Goal: Find specific page/section: Find specific page/section

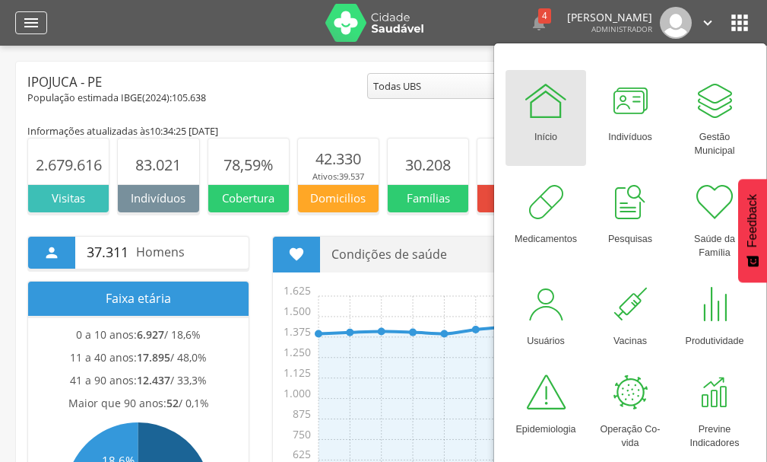
click at [33, 29] on icon "" at bounding box center [31, 23] width 18 height 18
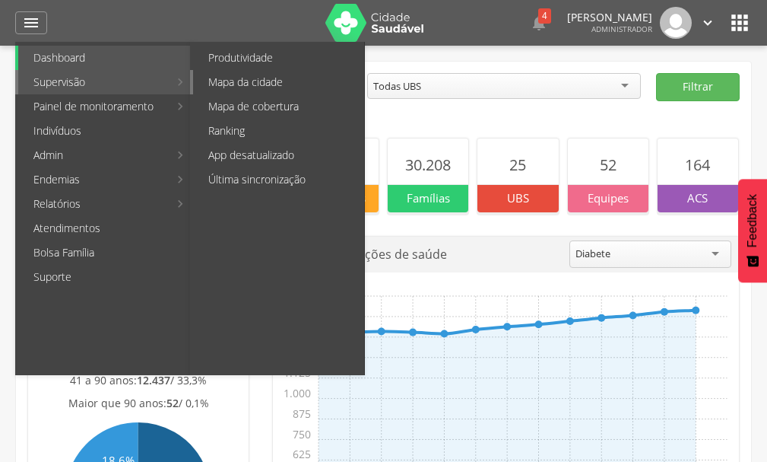
click at [238, 81] on link "Mapa da cidade" at bounding box center [278, 82] width 171 height 24
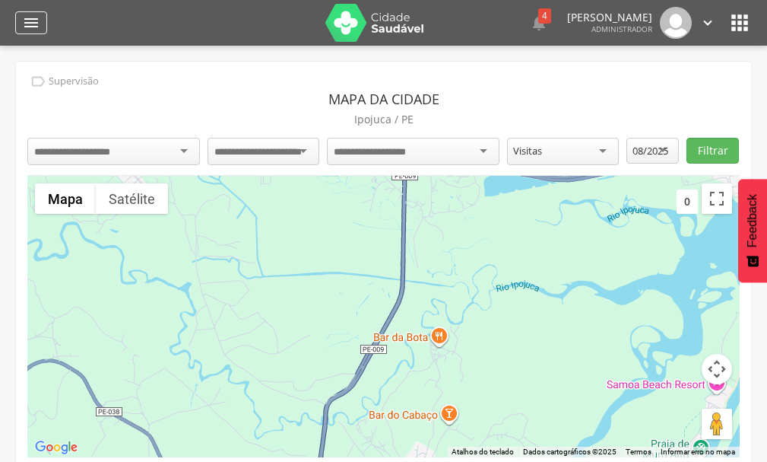
click at [26, 18] on icon "" at bounding box center [31, 23] width 18 height 18
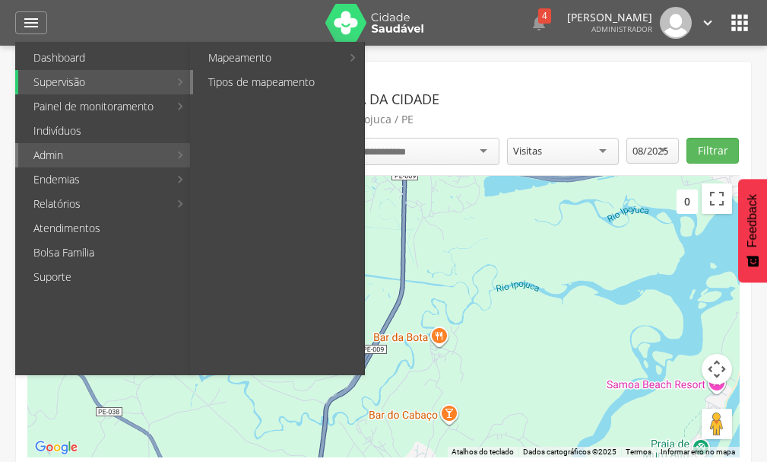
click at [297, 81] on link "Tipos de mapeamento" at bounding box center [278, 82] width 171 height 24
click at [0, 0] on div "Tipos de Mapeamento Personalize os mapeamentos das vulnerabilidades coletivas q…" at bounding box center [0, 0] width 0 height 0
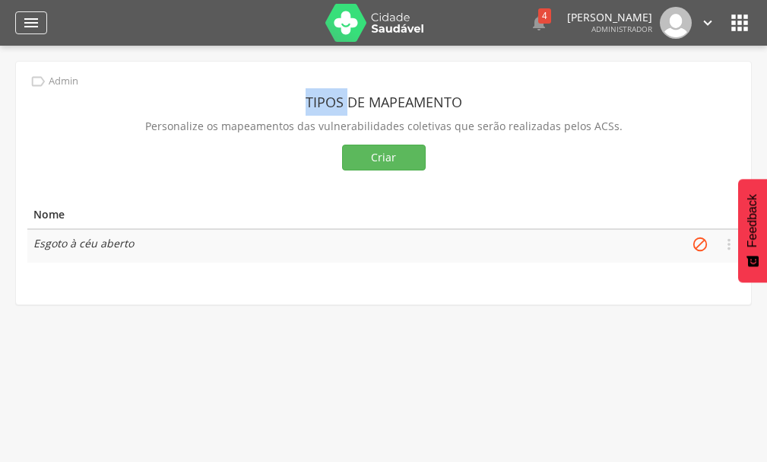
click at [35, 17] on icon "" at bounding box center [31, 23] width 18 height 18
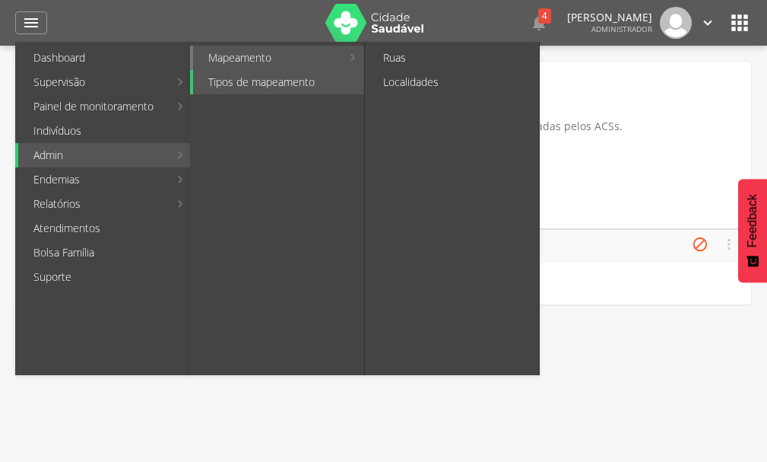
click at [259, 64] on link "Mapeamento" at bounding box center [267, 58] width 148 height 24
click at [415, 64] on link "Ruas" at bounding box center [453, 58] width 171 height 24
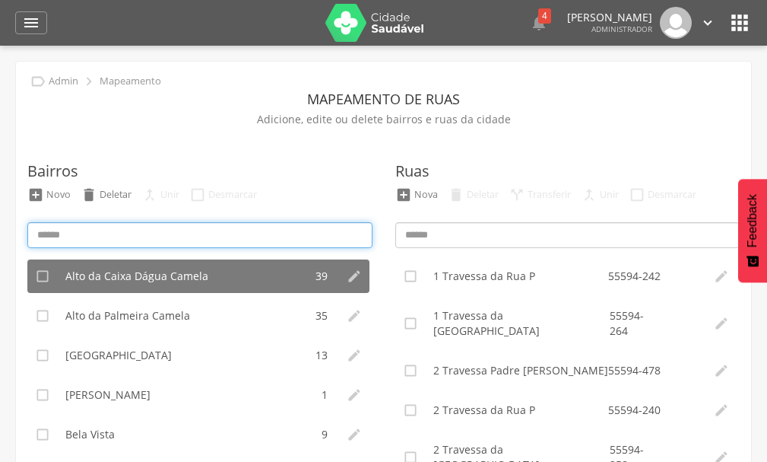
click at [157, 237] on input at bounding box center [199, 235] width 345 height 26
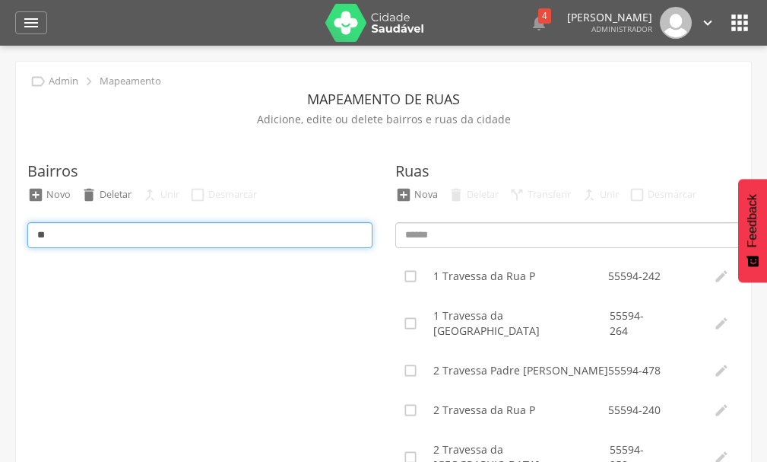
type input "*"
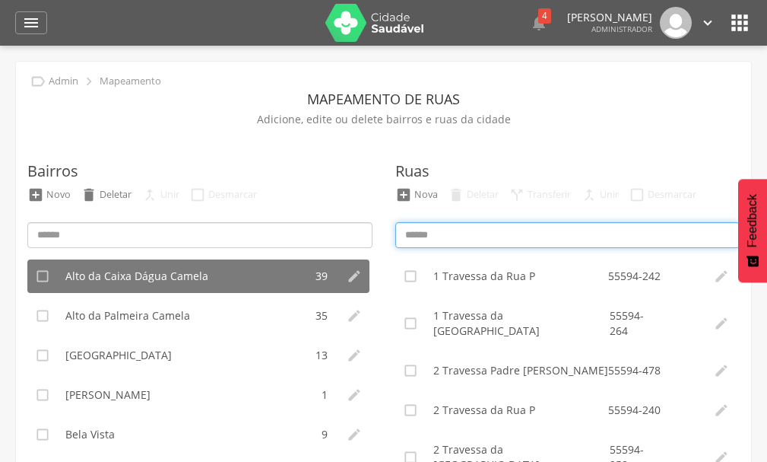
click at [437, 235] on input at bounding box center [568, 235] width 345 height 26
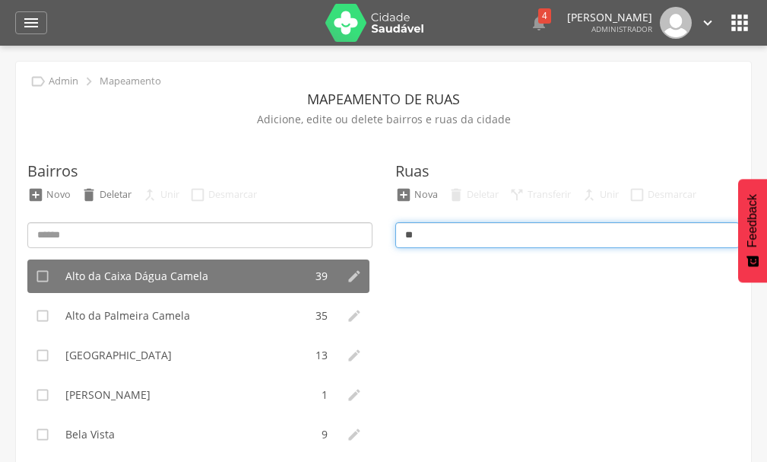
type input "*"
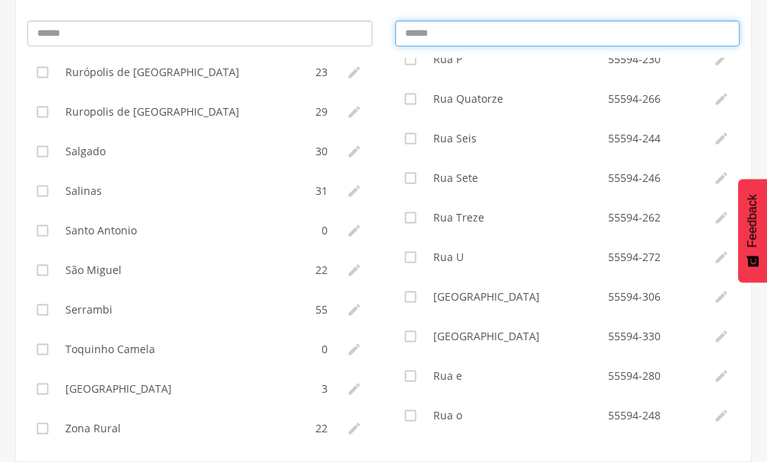
scroll to position [727, 0]
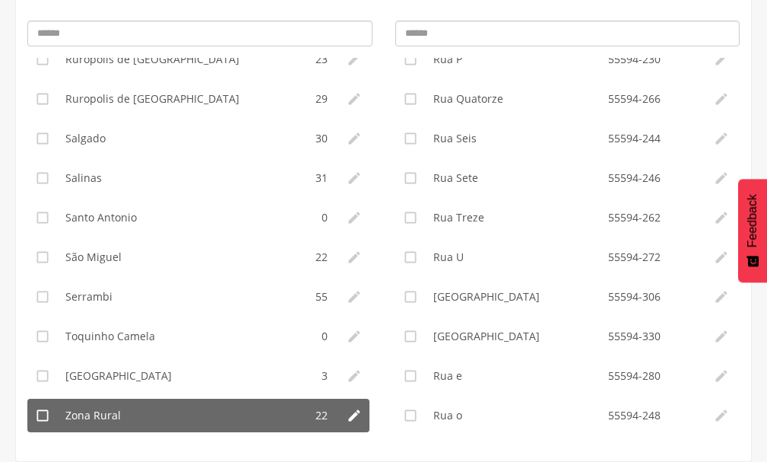
click at [98, 403] on li "Zona Rural" at bounding box center [181, 415] width 246 height 33
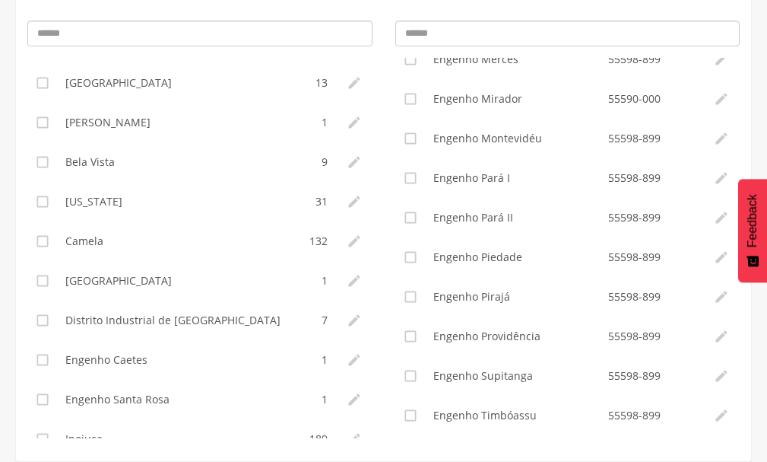
scroll to position [60, 0]
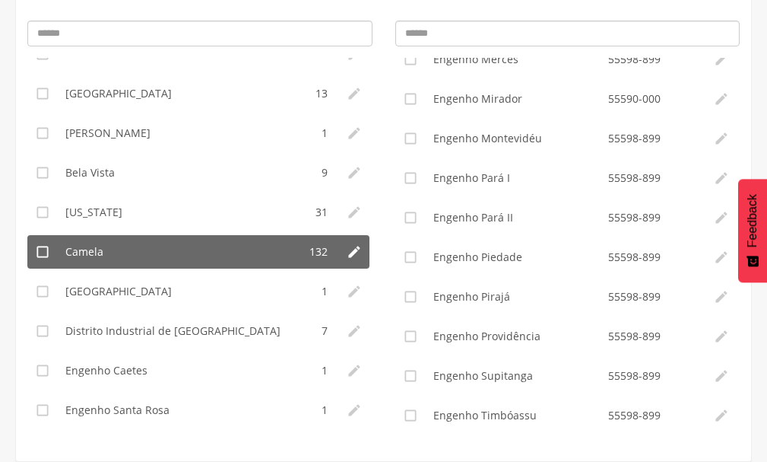
click at [126, 259] on li "Camela" at bounding box center [178, 251] width 240 height 33
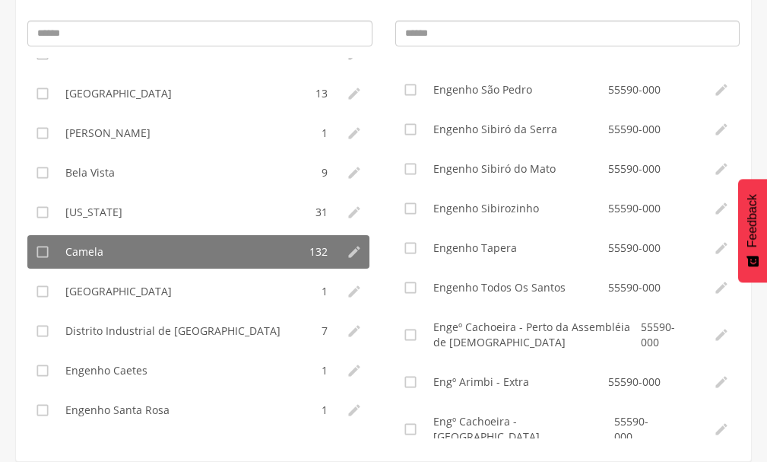
scroll to position [1993, 0]
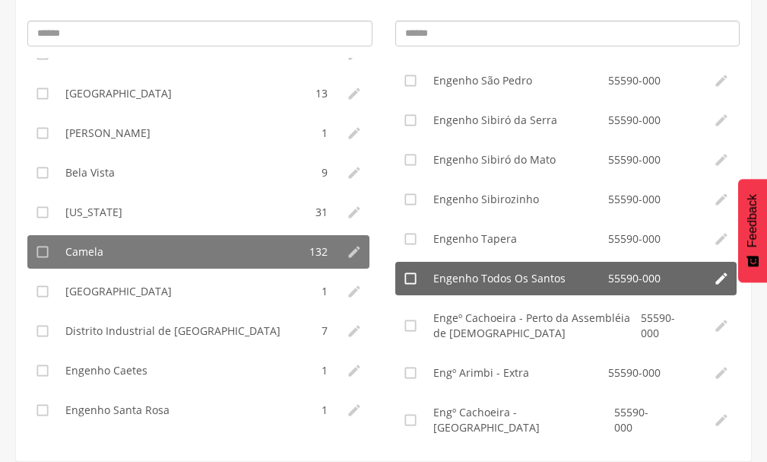
click at [520, 286] on div "Engenho Todos Os Santos" at bounding box center [522, 278] width 176 height 15
click at [408, 286] on icon "" at bounding box center [410, 278] width 15 height 15
click at [408, 286] on icon "" at bounding box center [410, 278] width 15 height 15
click at [444, 286] on div "Engenho Todos Os Santos" at bounding box center [522, 278] width 176 height 15
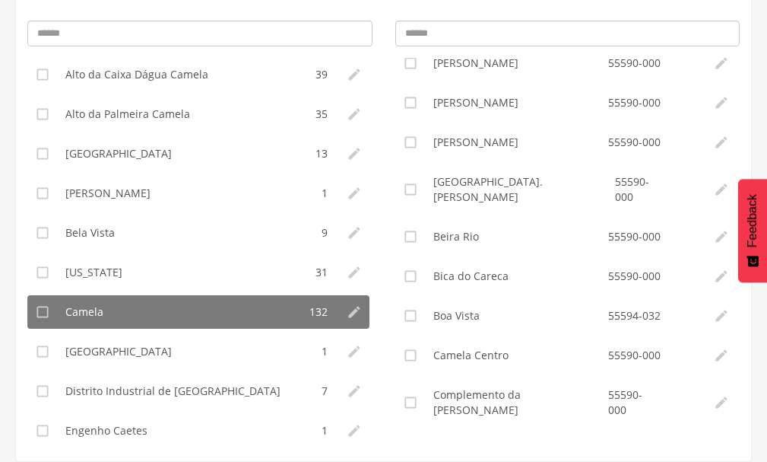
scroll to position [0, 0]
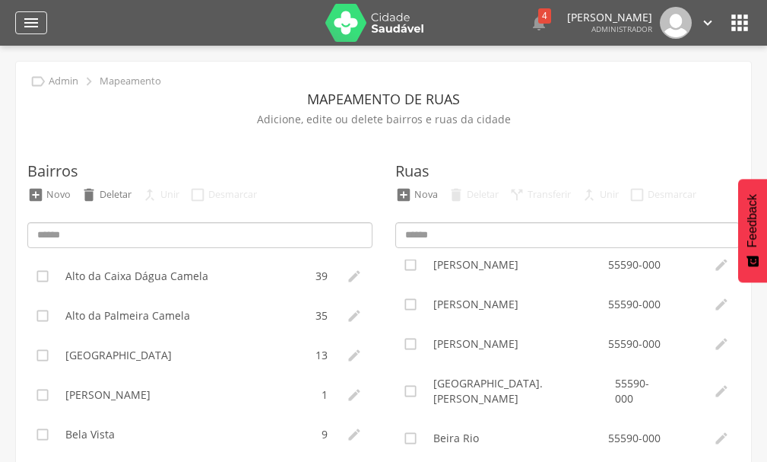
click at [28, 24] on icon "" at bounding box center [31, 23] width 18 height 18
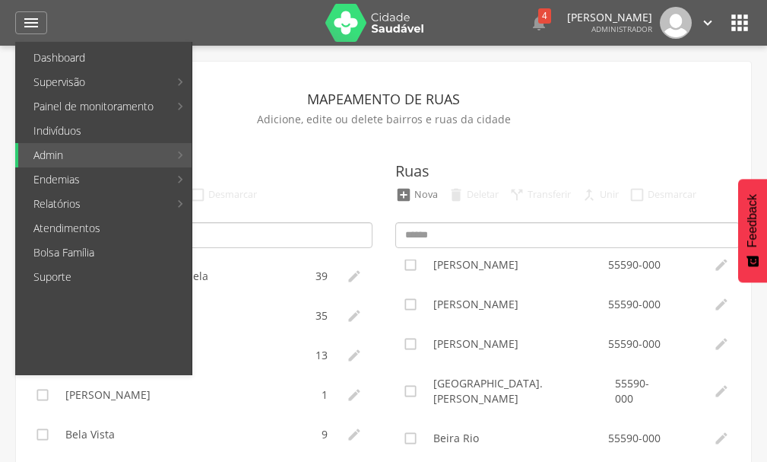
click at [736, 27] on icon "" at bounding box center [740, 23] width 24 height 24
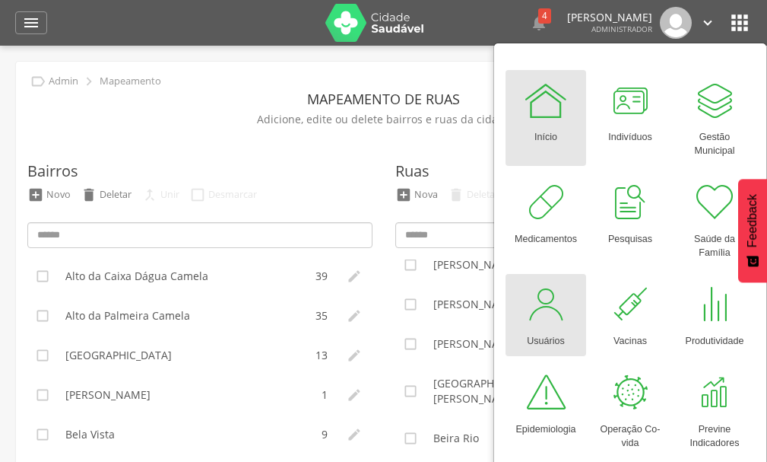
click at [542, 324] on div at bounding box center [546, 304] width 46 height 46
